Goal: Task Accomplishment & Management: Manage account settings

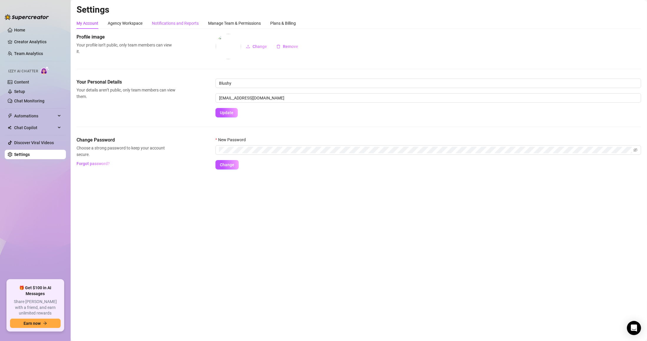
click at [197, 22] on div "Notifications and Reports" at bounding box center [175, 23] width 47 height 6
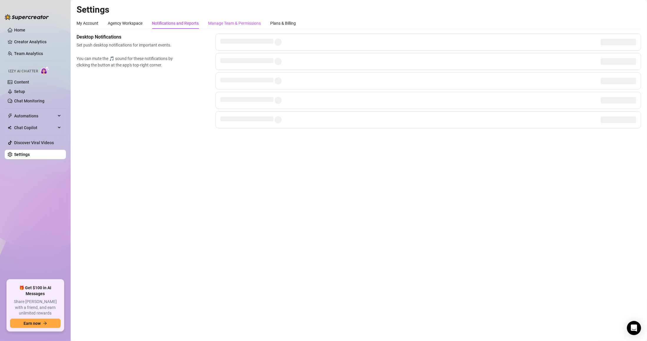
click at [230, 24] on div "Manage Team & Permissions" at bounding box center [234, 23] width 53 height 6
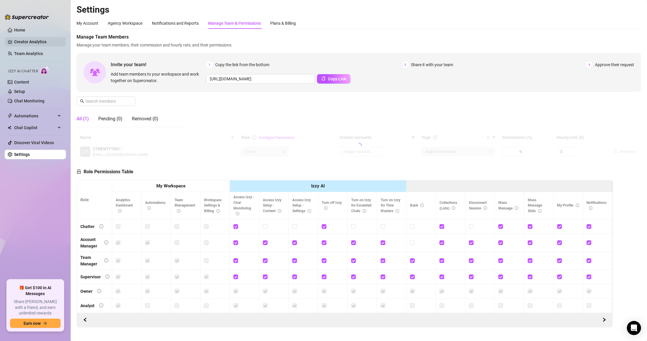
click at [26, 42] on link "Creator Analytics" at bounding box center [37, 41] width 47 height 9
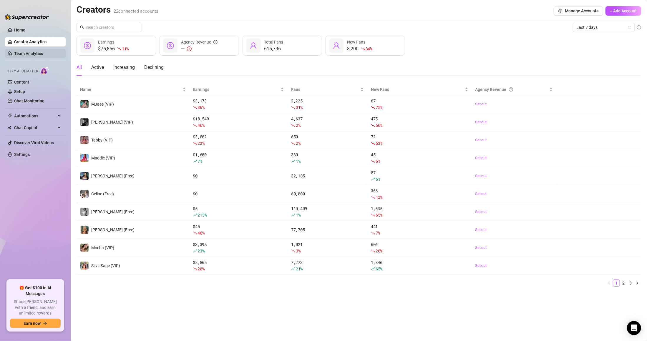
click at [34, 51] on link "Team Analytics" at bounding box center [28, 53] width 29 height 5
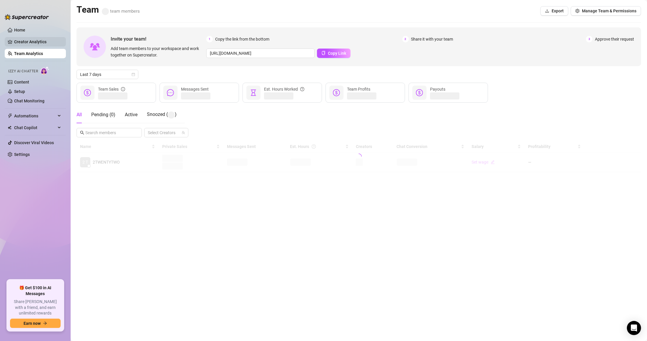
click at [34, 43] on link "Creator Analytics" at bounding box center [37, 41] width 47 height 9
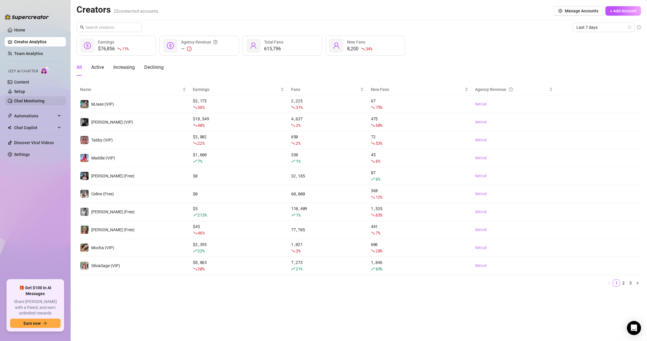
click at [36, 100] on link "Chat Monitoring" at bounding box center [29, 101] width 30 height 5
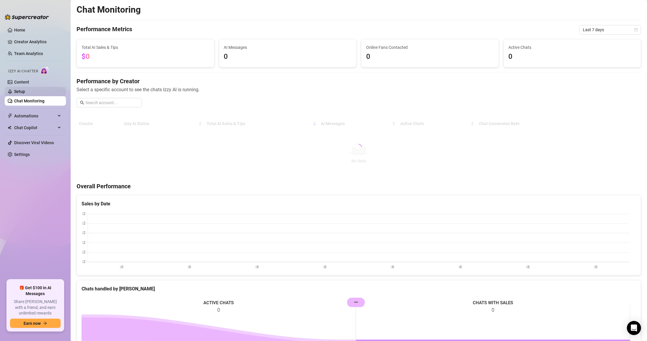
click at [25, 90] on link "Setup" at bounding box center [19, 91] width 11 height 5
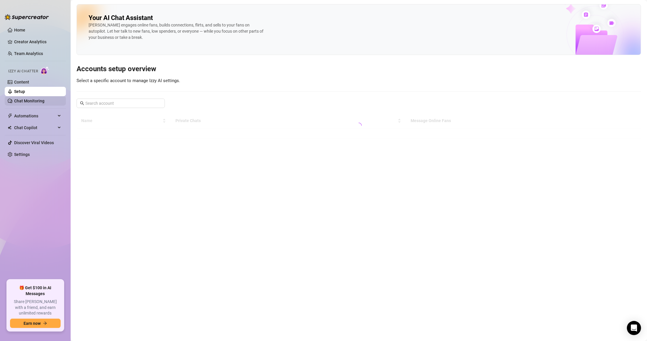
click at [38, 102] on link "Chat Monitoring" at bounding box center [29, 101] width 30 height 5
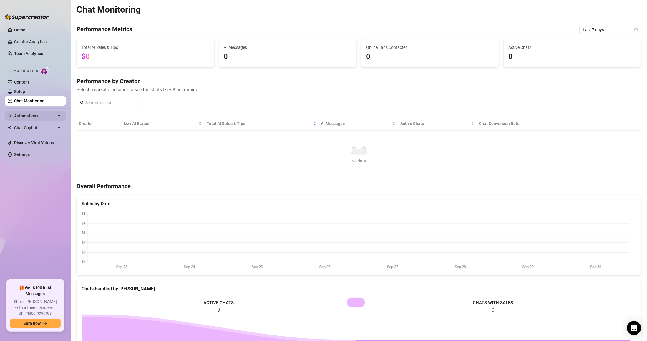
click at [36, 117] on span "Automations" at bounding box center [35, 115] width 42 height 9
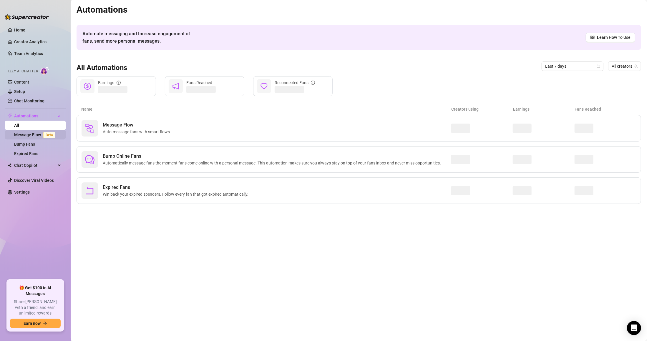
click at [38, 135] on link "Message Flow Beta" at bounding box center [36, 134] width 44 height 5
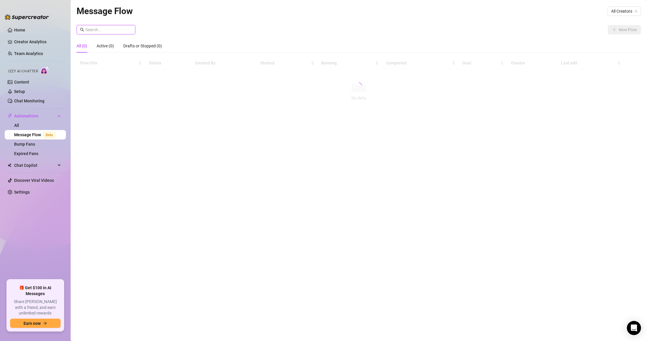
click at [119, 31] on input "text" at bounding box center [108, 29] width 46 height 6
click at [122, 33] on input "text" at bounding box center [108, 29] width 46 height 6
click at [165, 88] on div at bounding box center [359, 85] width 564 height 56
click at [112, 26] on input "text" at bounding box center [108, 29] width 46 height 6
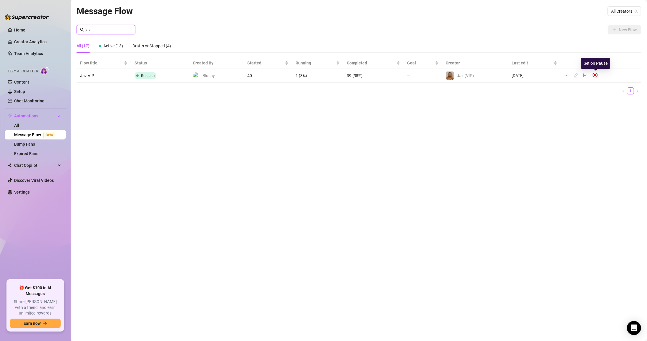
type input "jaz"
click at [596, 74] on img at bounding box center [594, 74] width 5 height 5
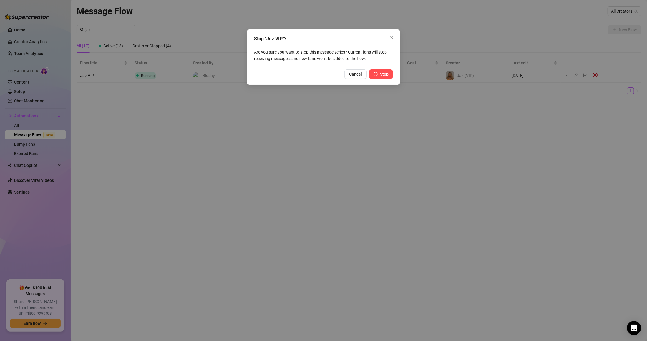
click at [378, 73] on button "Stop" at bounding box center [381, 73] width 24 height 9
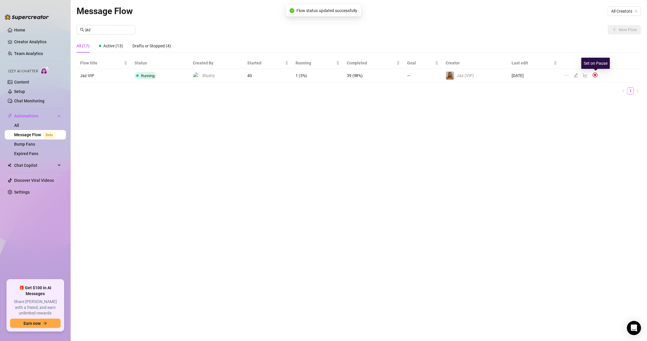
click at [594, 75] on img at bounding box center [594, 74] width 5 height 5
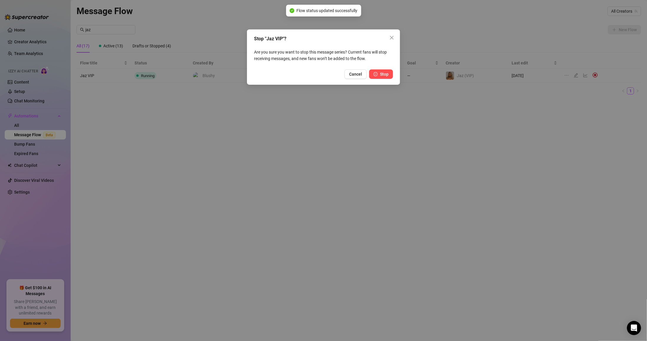
click at [387, 73] on span "Stop" at bounding box center [384, 74] width 9 height 5
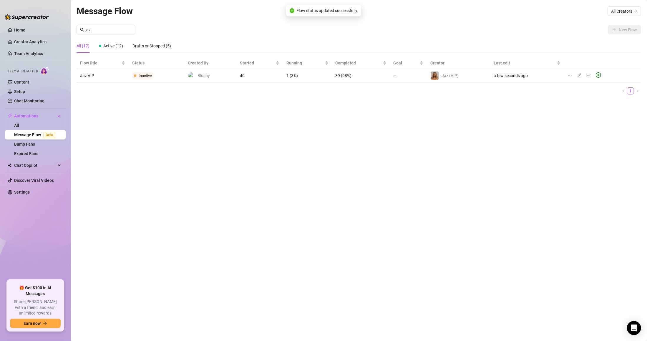
click at [530, 127] on div "Message Flow All Creators jaz New Flow All (17) Active (12) Drafts or Stopped (…" at bounding box center [359, 163] width 564 height 319
click at [119, 32] on input "jaz" at bounding box center [108, 29] width 46 height 6
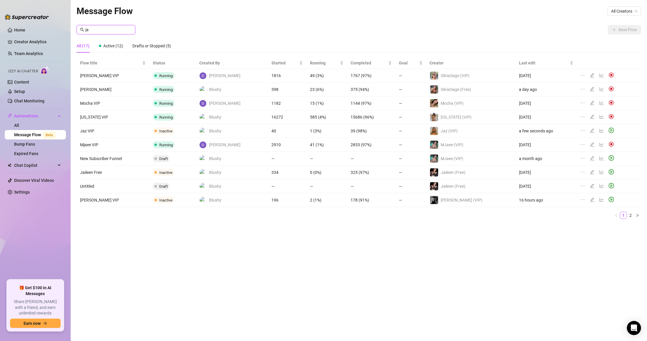
type input "jaz"
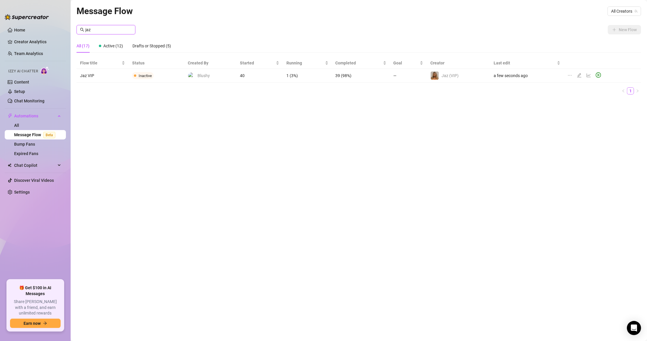
click at [105, 27] on input "jaz" at bounding box center [108, 29] width 46 height 6
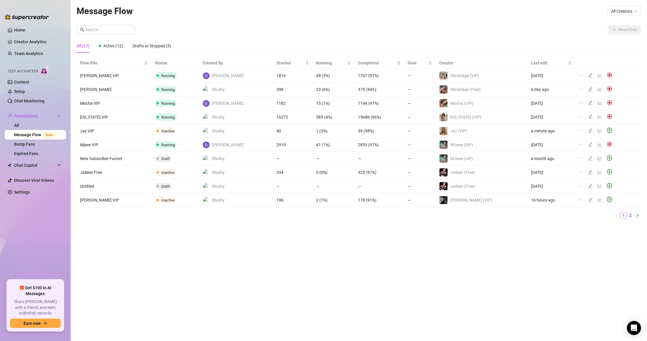
click at [250, 270] on div "Message Flow All Creators New Flow All (17) Active (12) Drafts or Stopped (5) F…" at bounding box center [359, 163] width 564 height 319
